Goal: Register for event/course

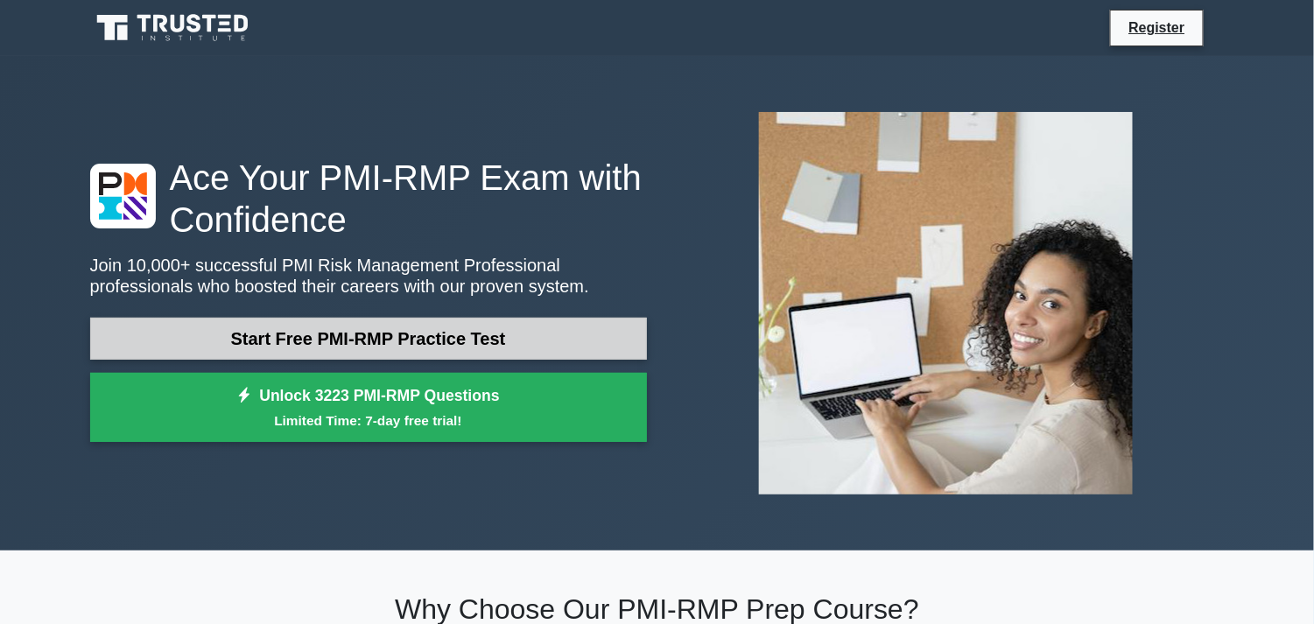
click at [476, 326] on link "Start Free PMI-RMP Practice Test" at bounding box center [368, 339] width 557 height 42
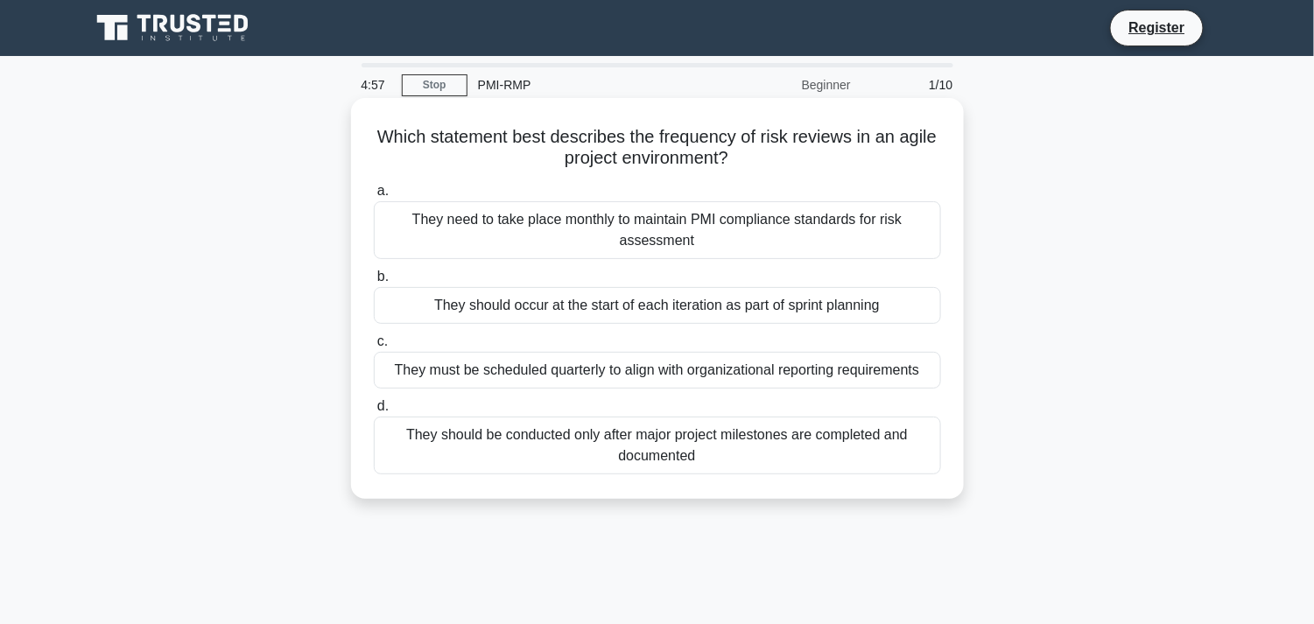
click at [777, 306] on div "They should occur at the start of each iteration as part of sprint planning" at bounding box center [657, 305] width 567 height 37
click at [374, 283] on input "b. They should occur at the start of each iteration as part of sprint planning" at bounding box center [374, 276] width 0 height 11
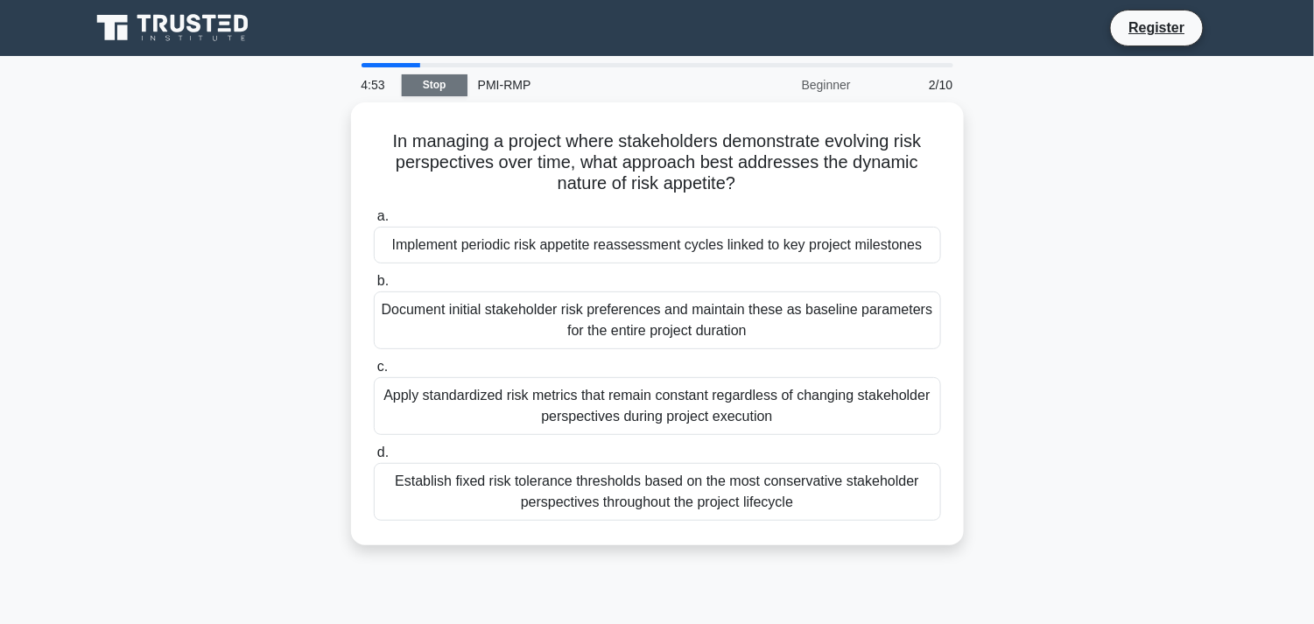
click at [413, 88] on link "Stop" at bounding box center [435, 85] width 66 height 22
